Goal: Information Seeking & Learning: Find specific fact

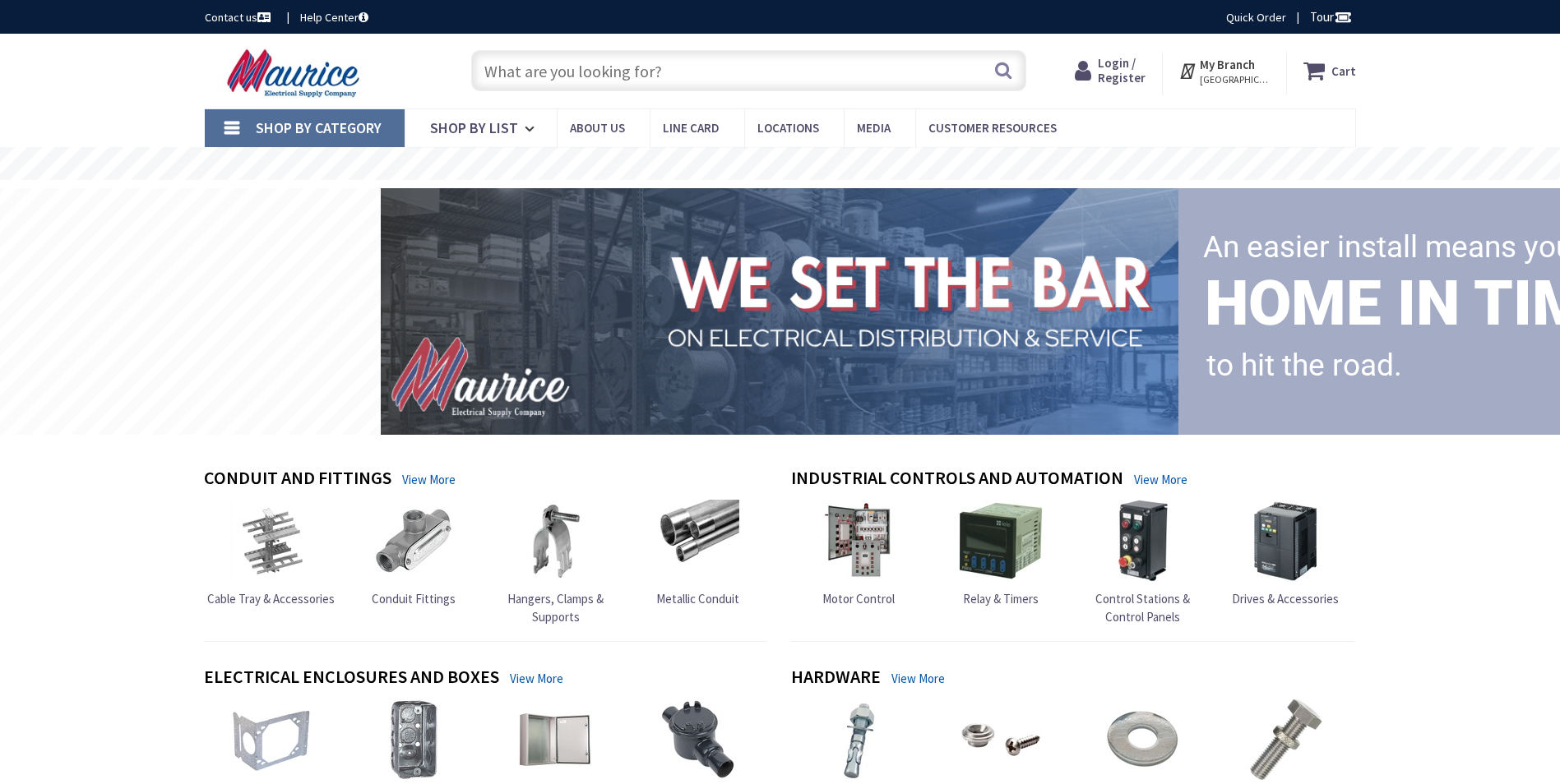
click at [596, 68] on input "text" at bounding box center [749, 71] width 555 height 41
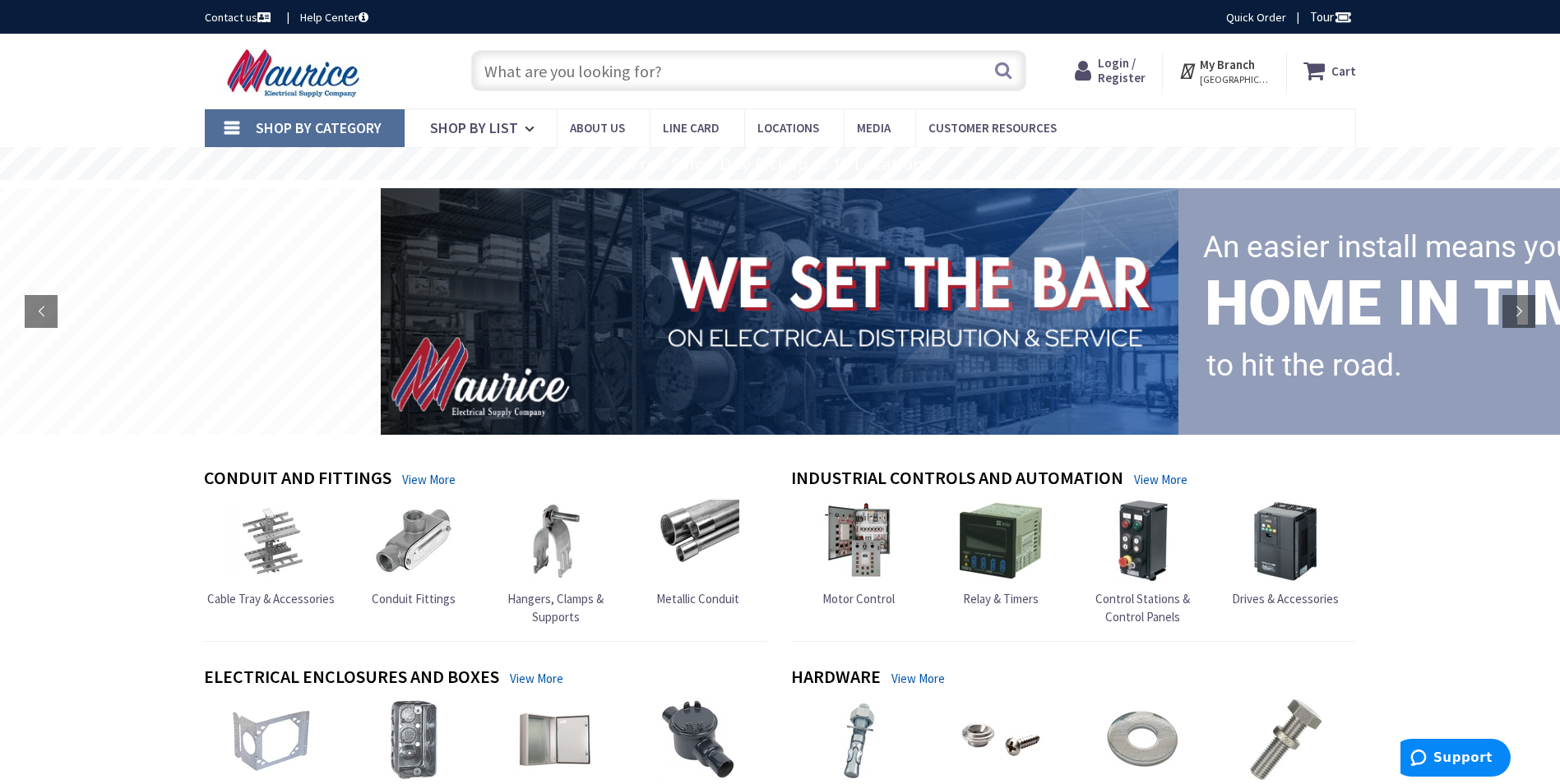
paste input "arl 3838ast snap2 duplex connector"
type input "arl 3838ast snap2 duplex connector"
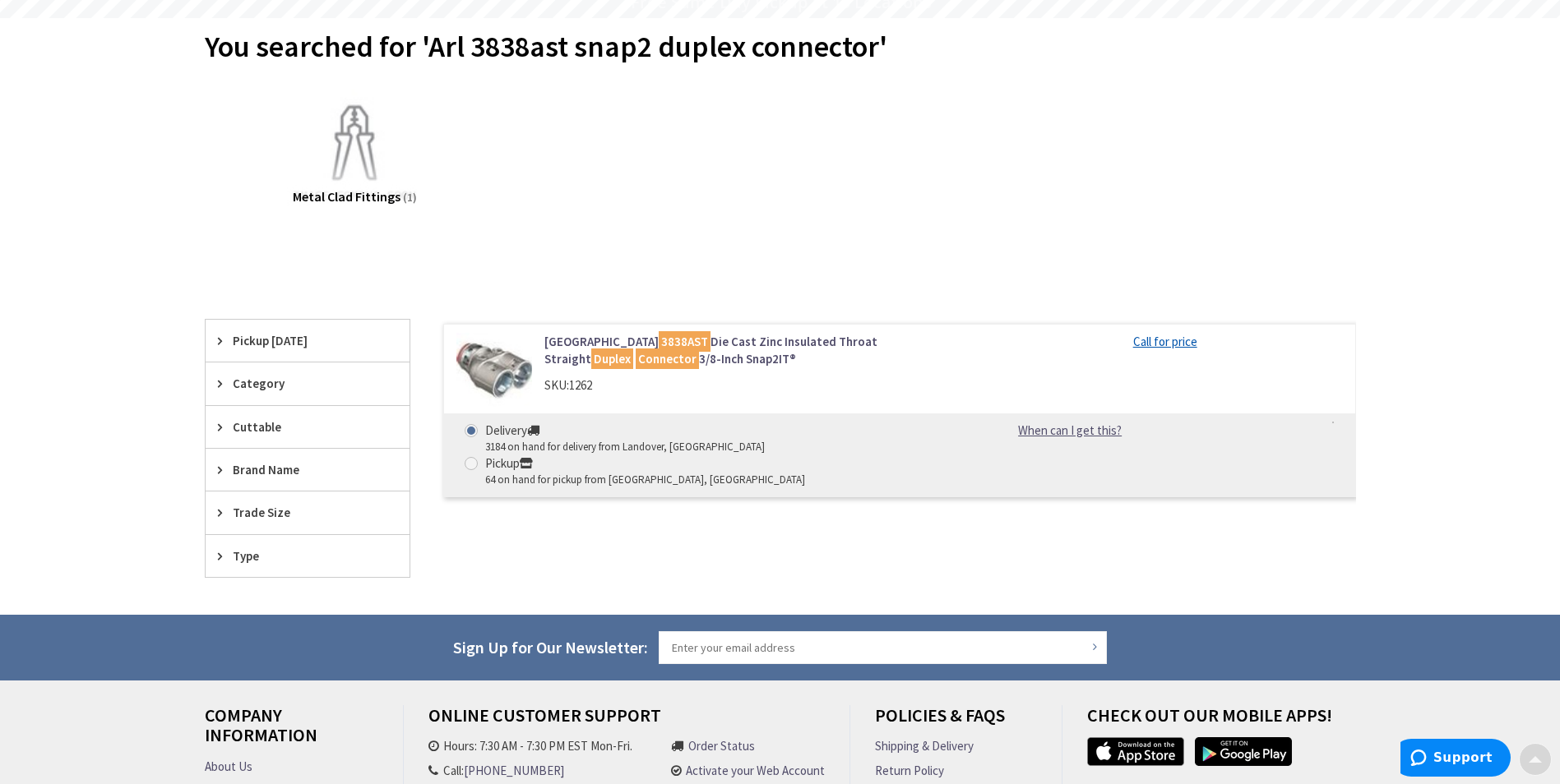
scroll to position [165, 0]
